Goal: Find specific page/section: Find specific page/section

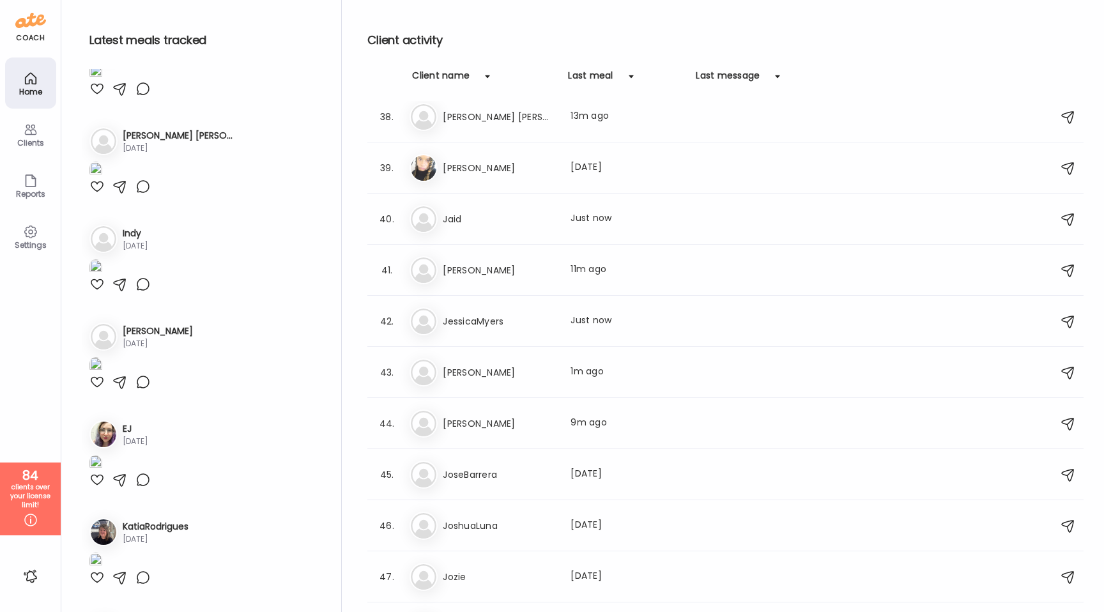
scroll to position [1778, 0]
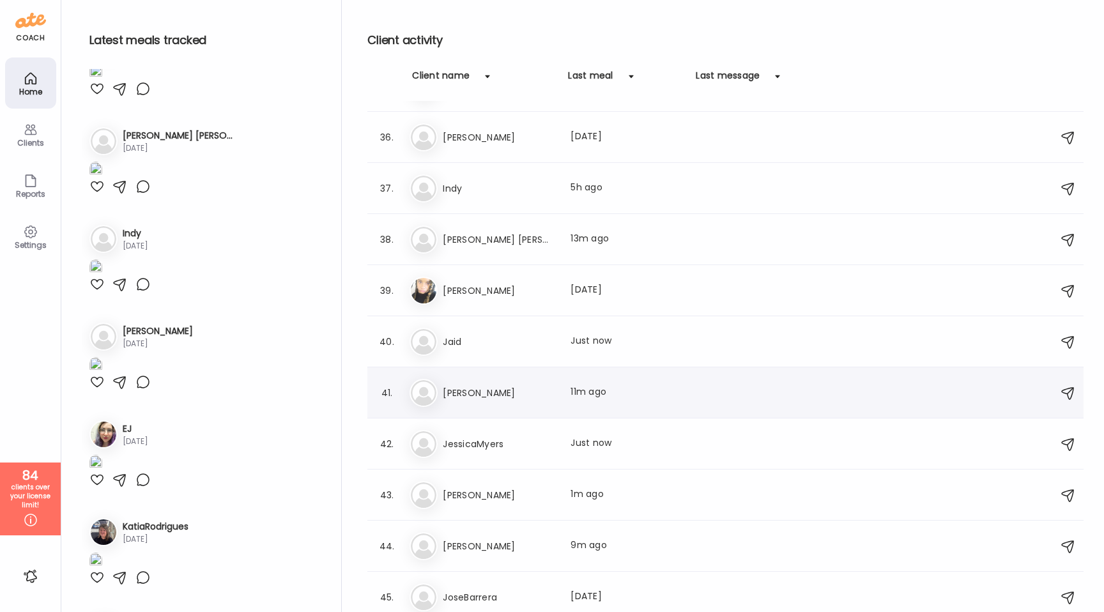
click at [560, 399] on div "je [PERSON_NAME] Last meal: 11m ago" at bounding box center [727, 393] width 636 height 28
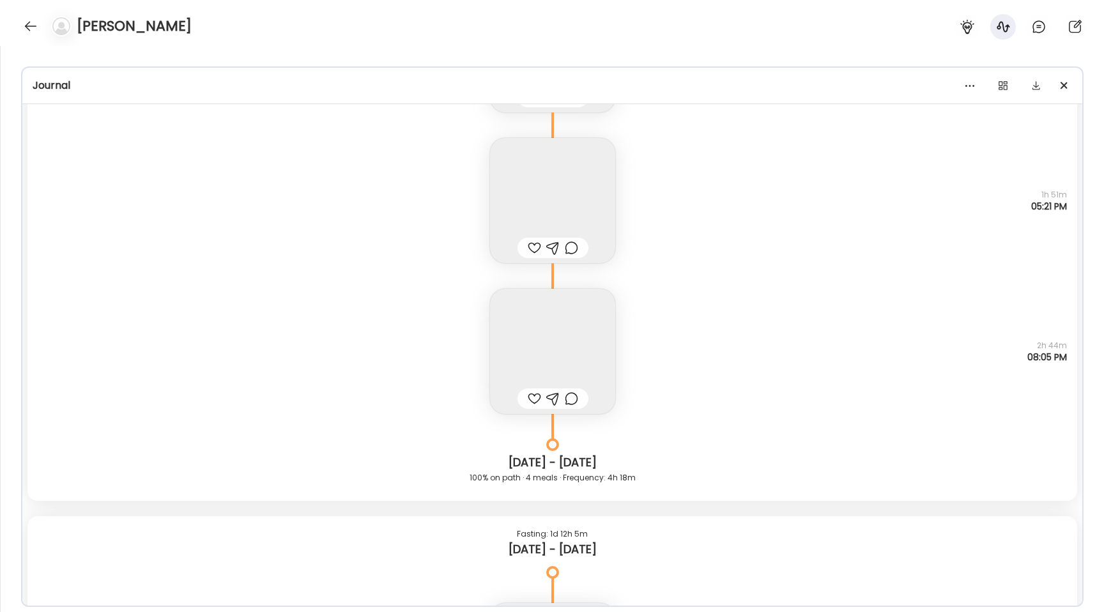
scroll to position [7716, 0]
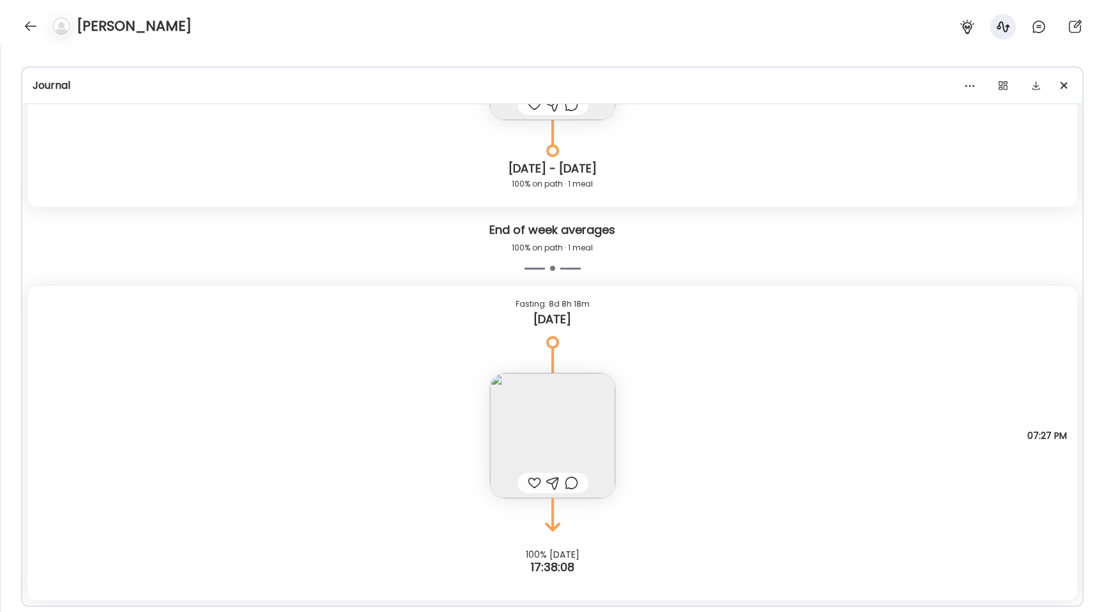
click at [529, 477] on div at bounding box center [534, 482] width 13 height 15
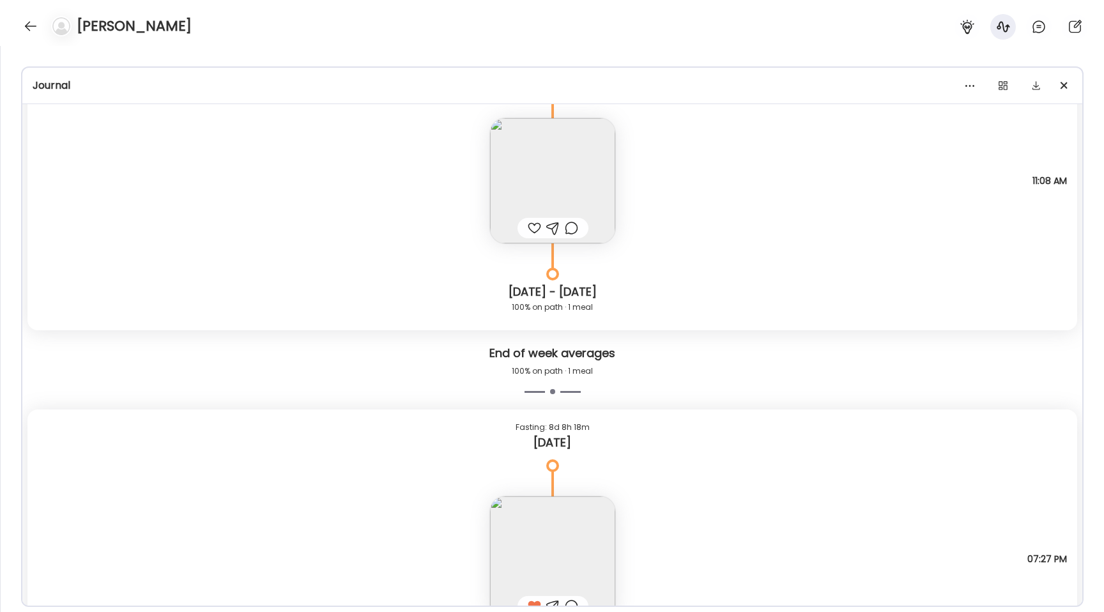
scroll to position [7585, 0]
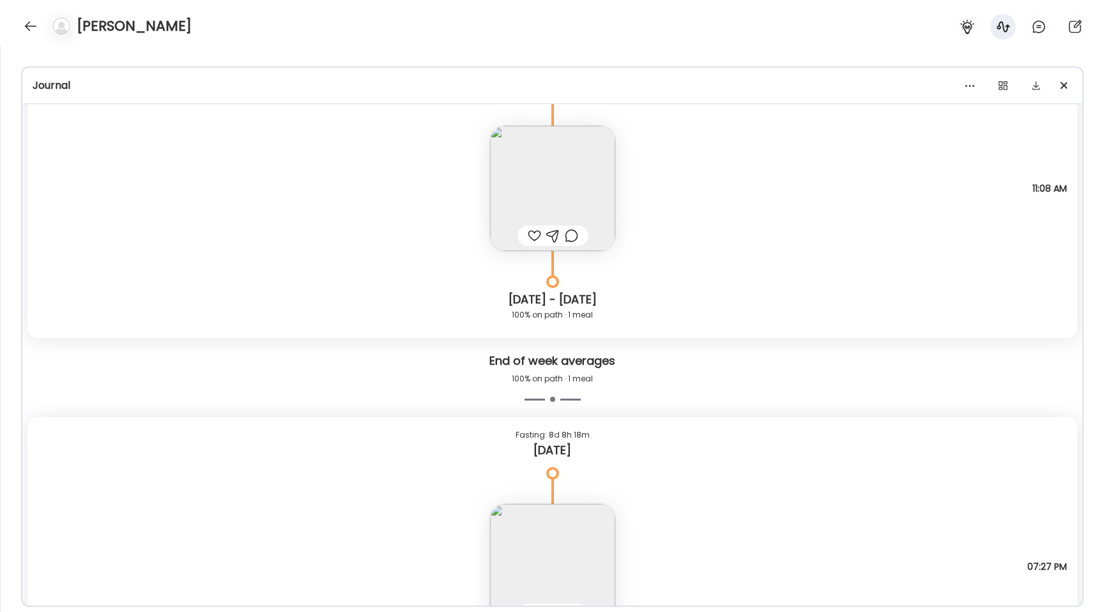
click at [531, 235] on div at bounding box center [534, 235] width 13 height 15
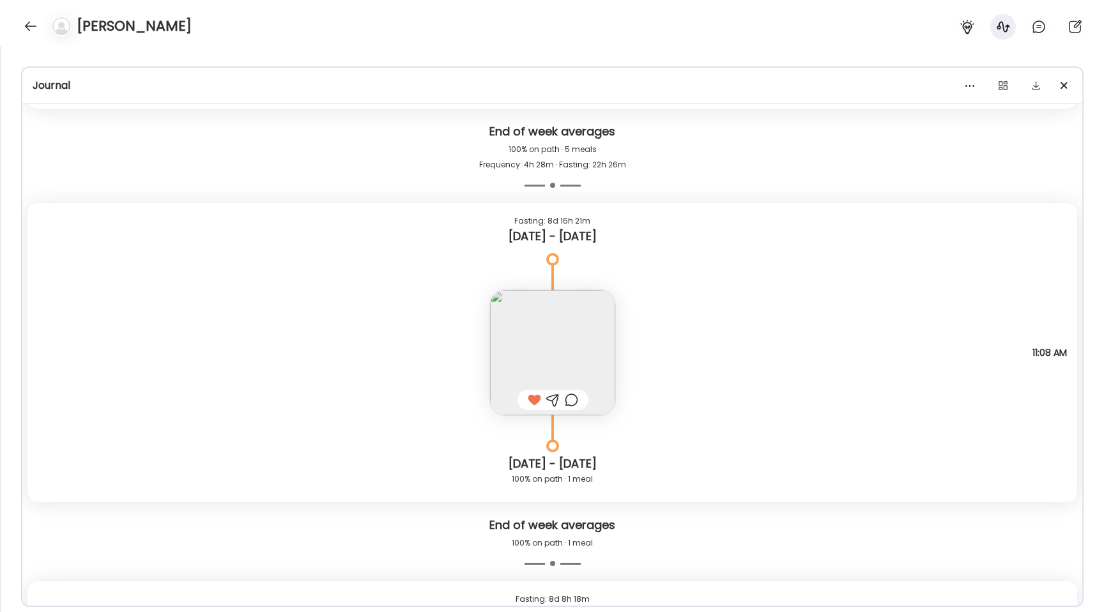
scroll to position [7322, 0]
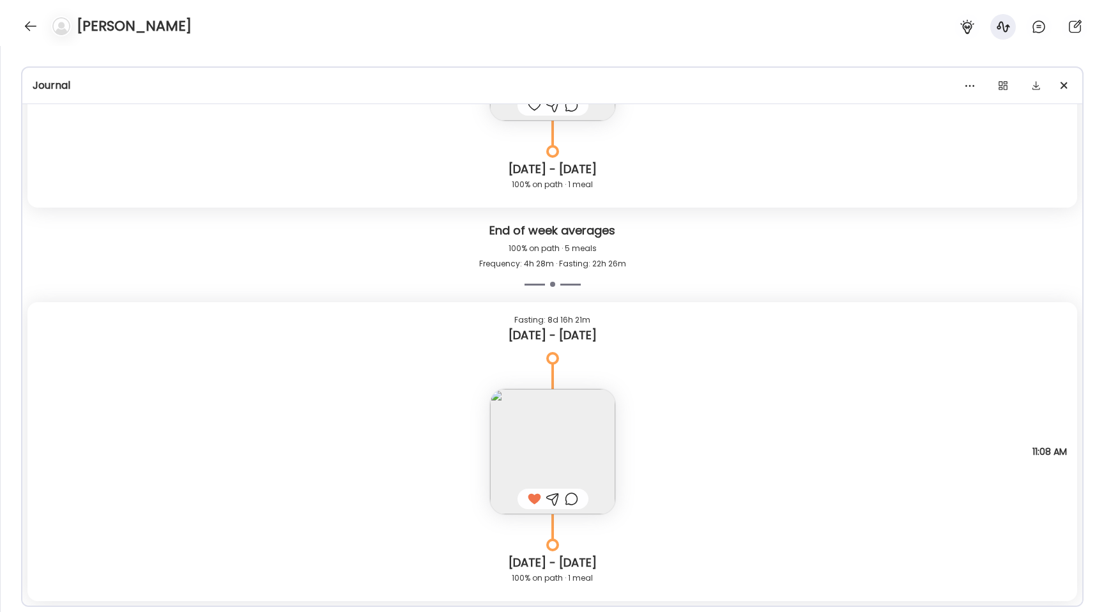
click at [559, 456] on img at bounding box center [552, 451] width 125 height 125
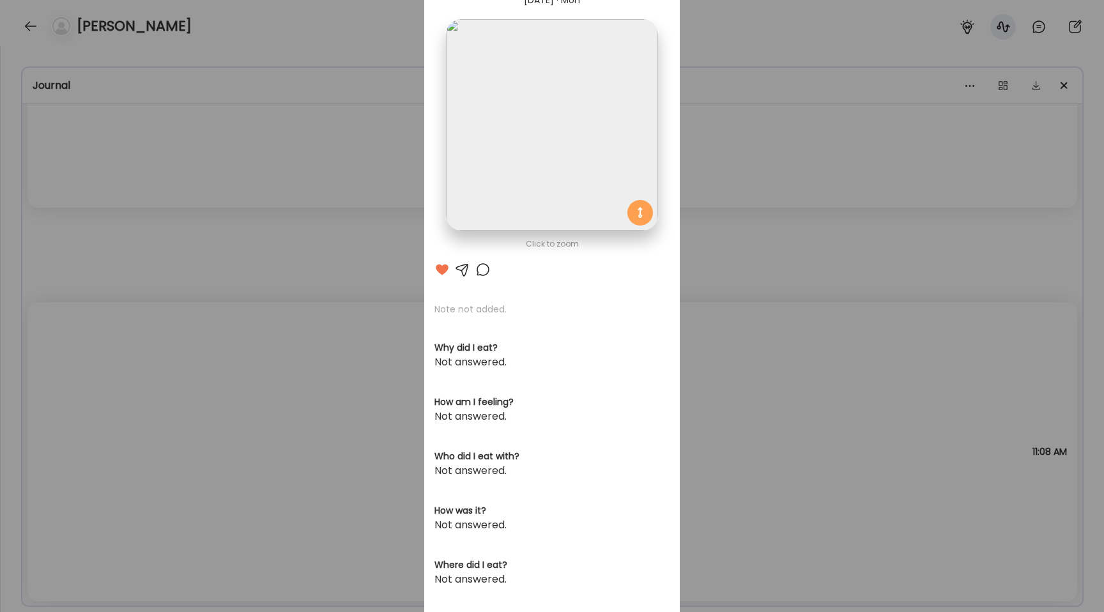
click at [548, 135] on img at bounding box center [551, 124] width 211 height 211
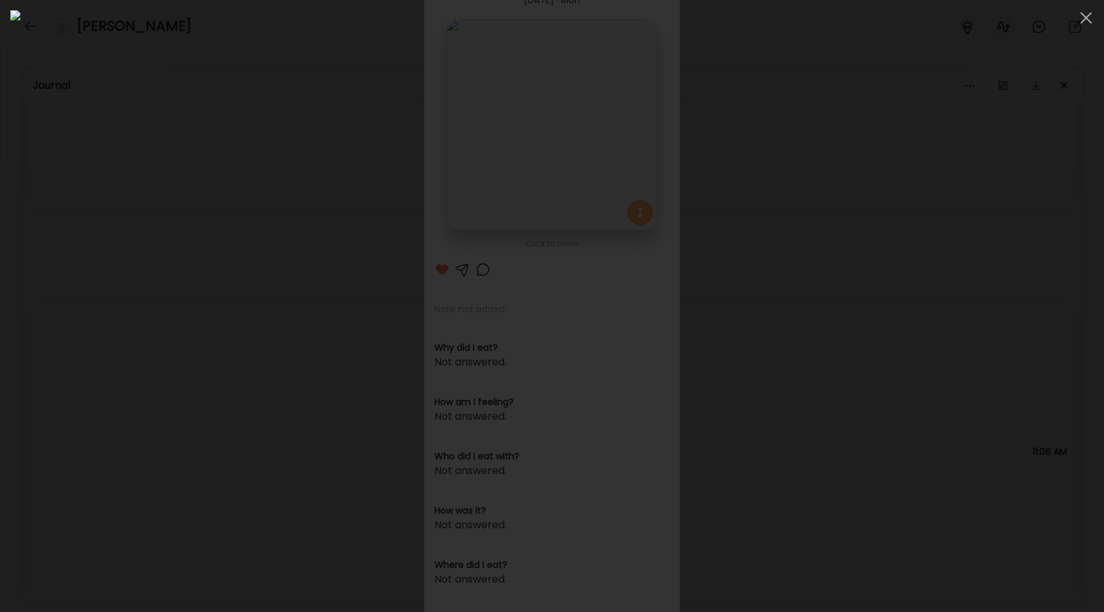
click at [190, 396] on div at bounding box center [551, 306] width 1083 height 592
click at [190, 396] on div "Ate Coach Dashboard Wahoo! It’s official Take a moment to set up your Coach Pro…" at bounding box center [552, 306] width 1104 height 612
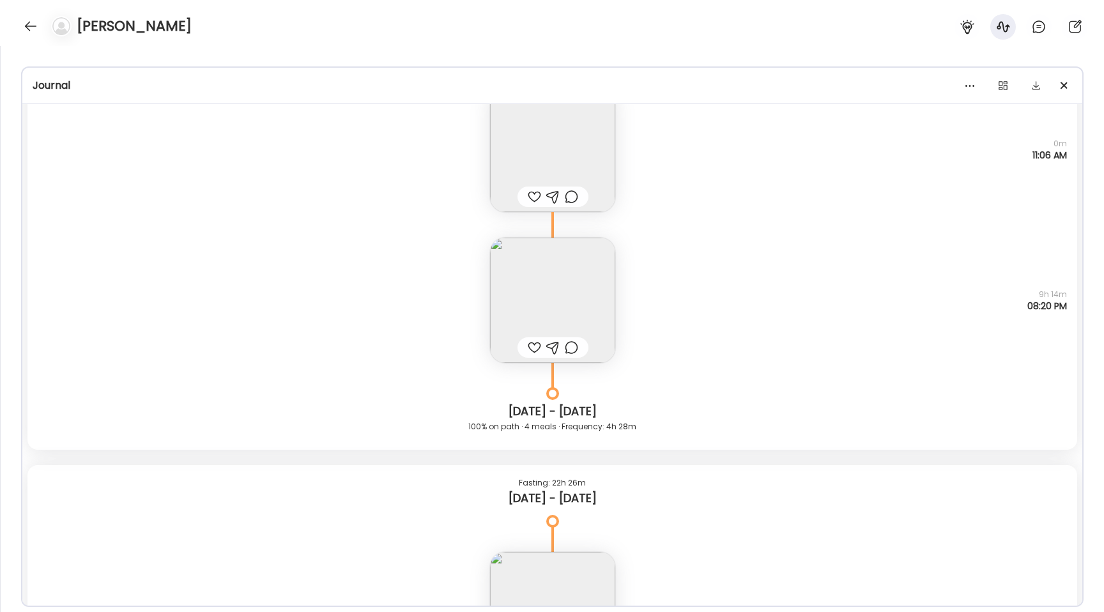
scroll to position [6646, 0]
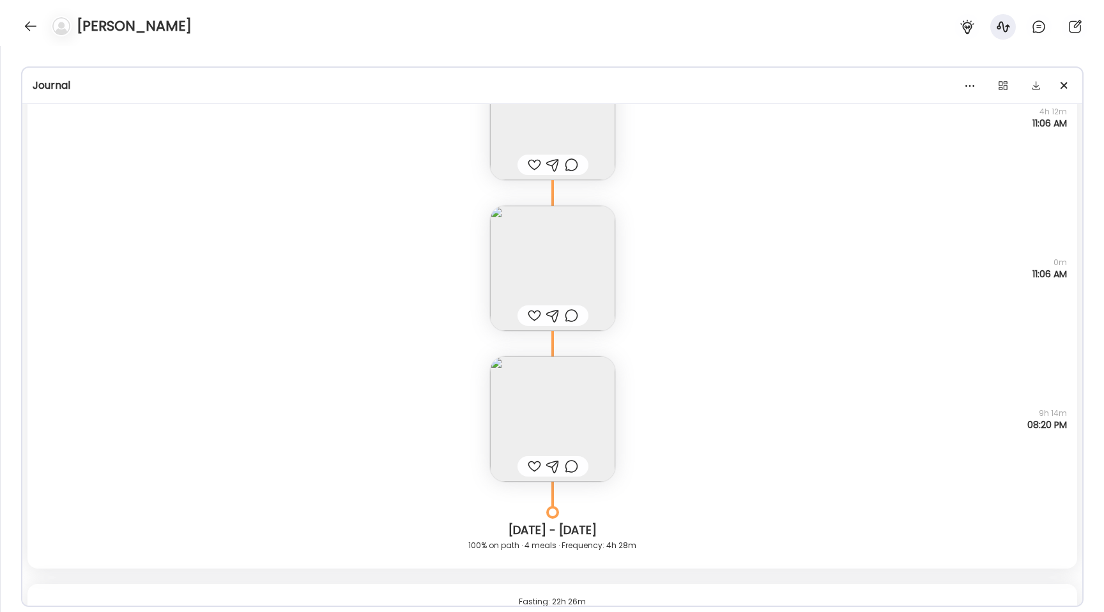
click at [556, 242] on img at bounding box center [552, 268] width 125 height 125
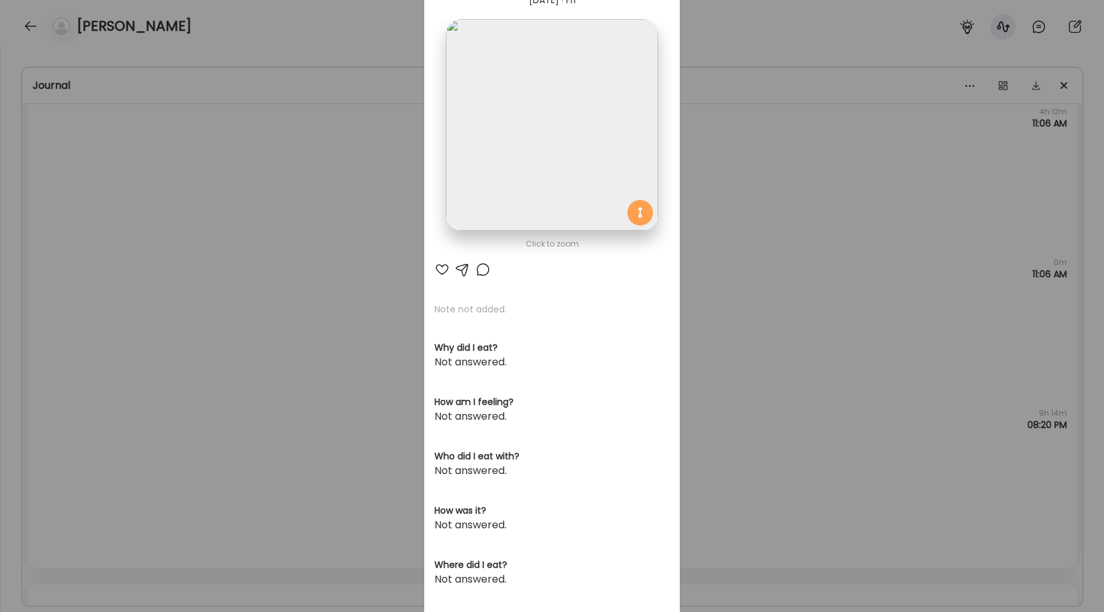
click at [529, 169] on img at bounding box center [551, 124] width 211 height 211
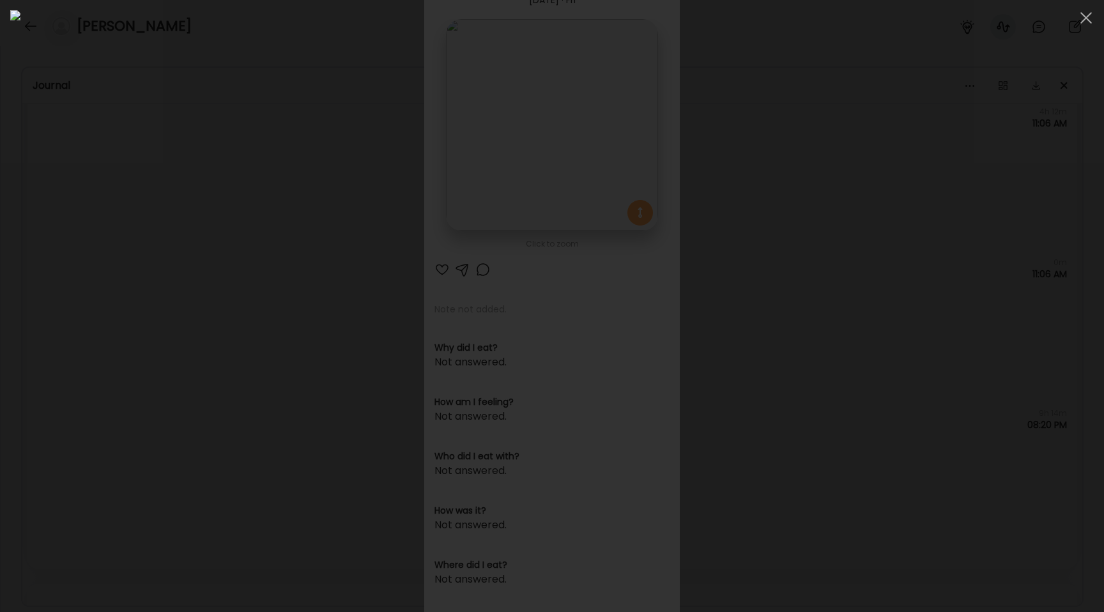
click at [209, 271] on div at bounding box center [551, 306] width 1083 height 592
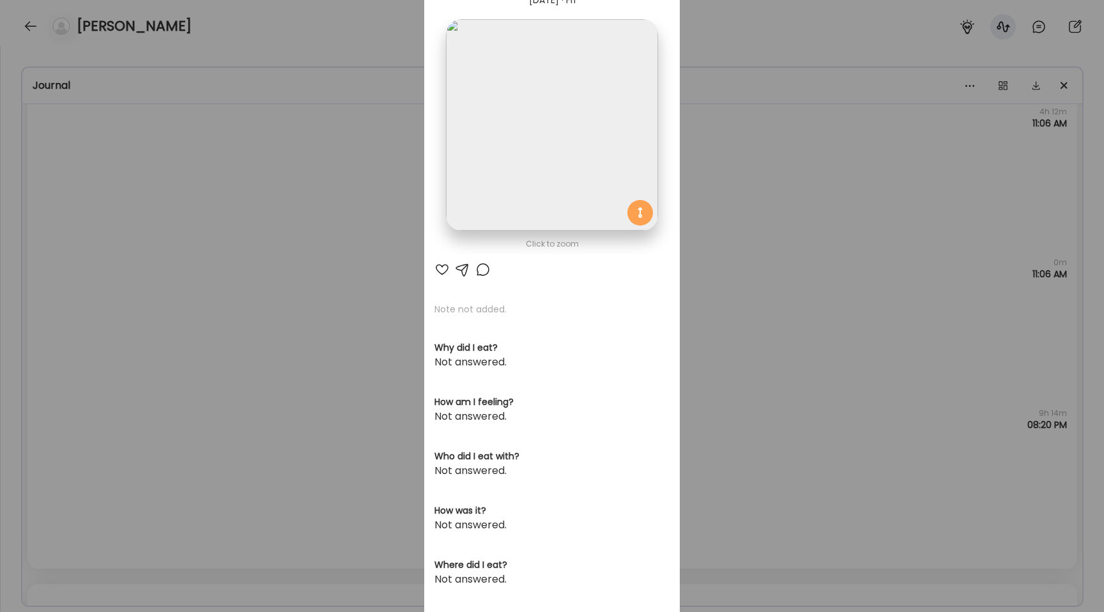
click at [495, 174] on img at bounding box center [551, 124] width 211 height 211
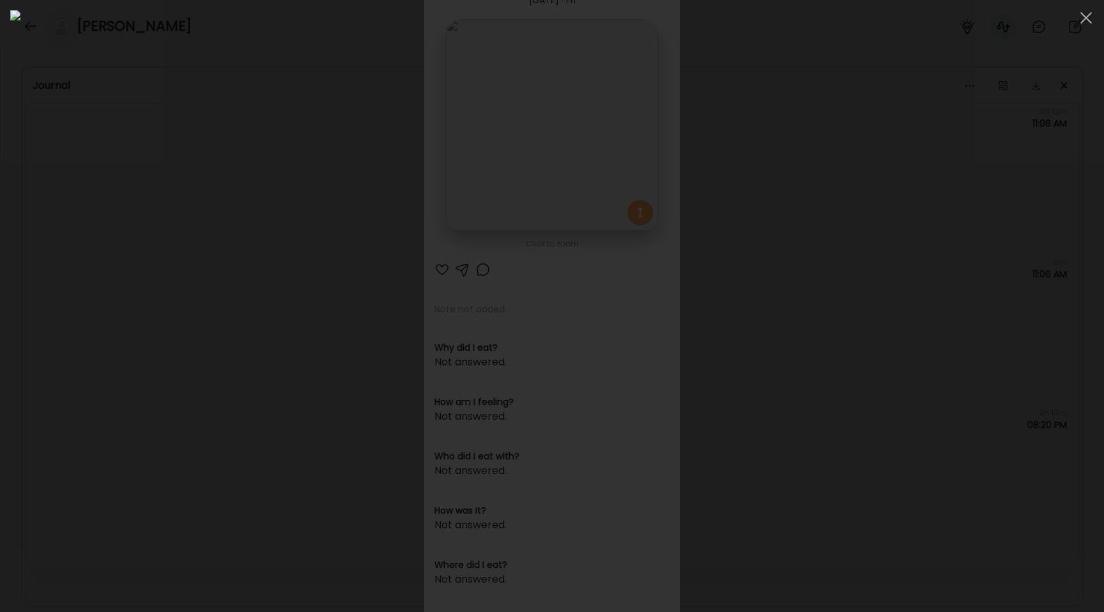
click at [181, 222] on div at bounding box center [551, 306] width 1083 height 592
click at [181, 222] on div "Ate Coach Dashboard Wahoo! It’s official Take a moment to set up your Coach Pro…" at bounding box center [552, 306] width 1104 height 612
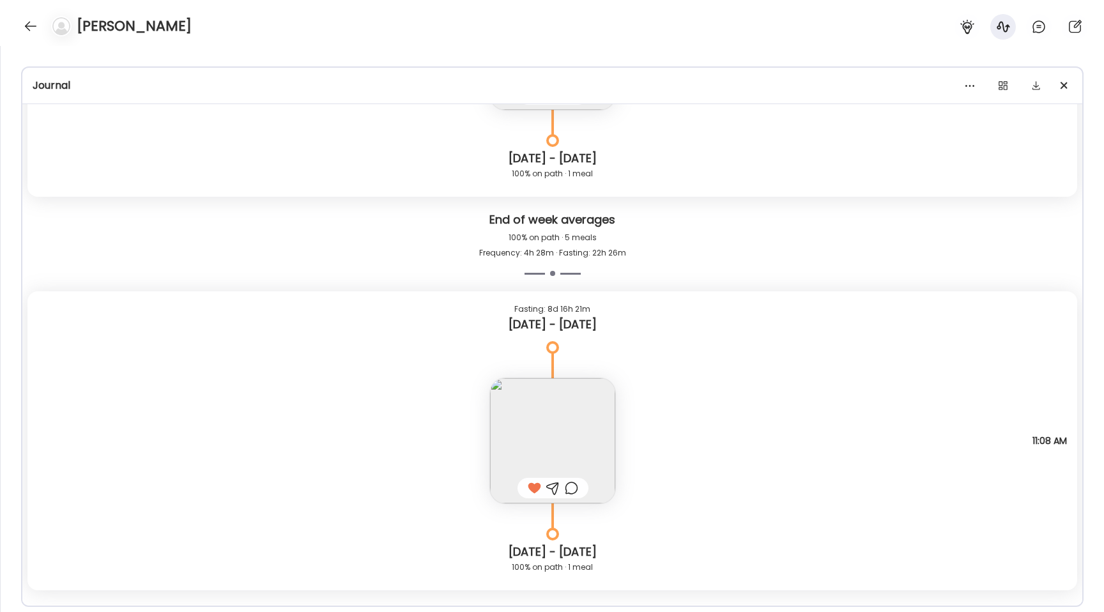
scroll to position [7716, 0]
